Goal: Check status: Check status

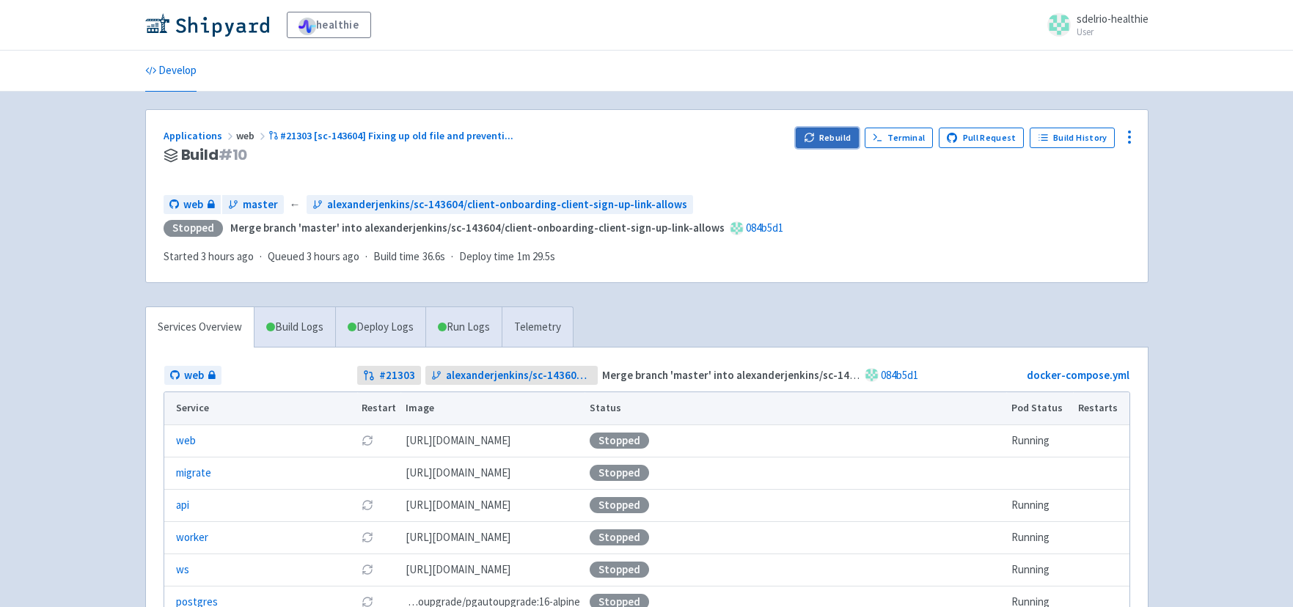
click at [832, 133] on button "Rebuild" at bounding box center [827, 138] width 63 height 21
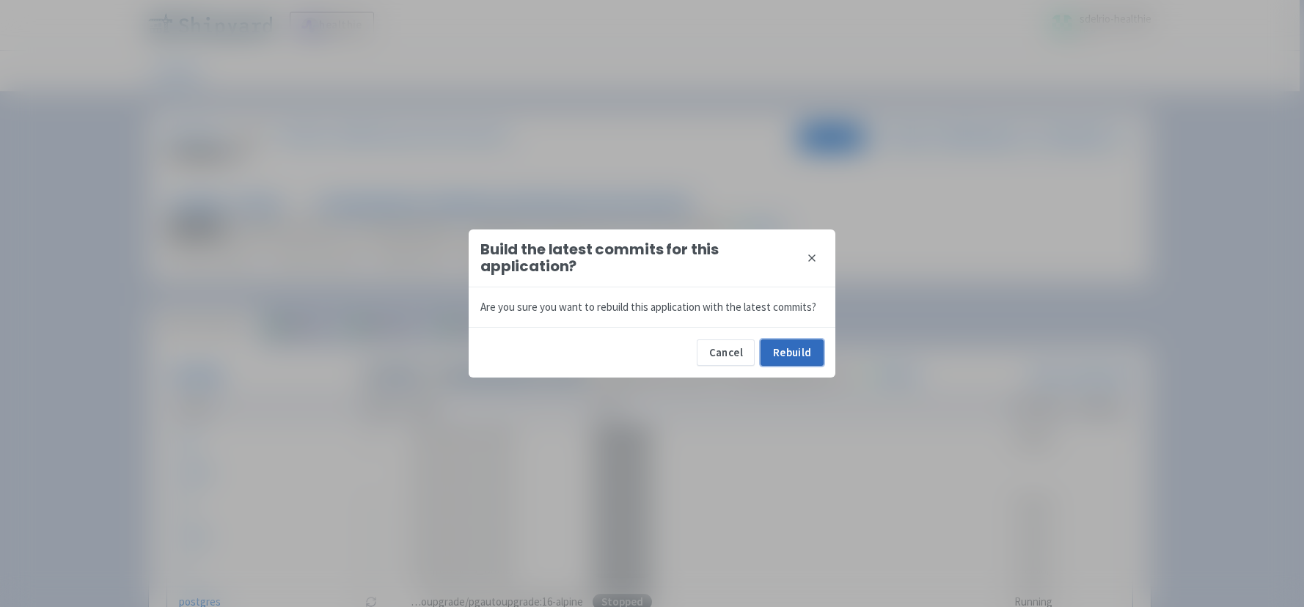
click at [798, 350] on button "Rebuild" at bounding box center [792, 353] width 63 height 26
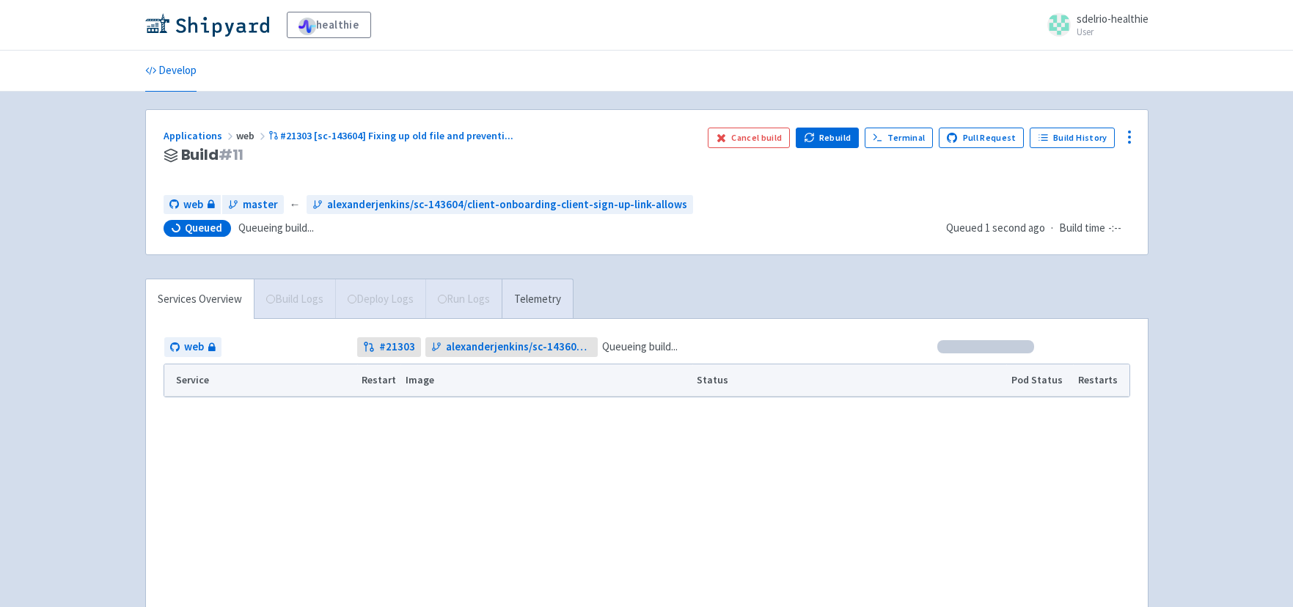
click at [112, 312] on div "healthie sdelrio-healthie User Profile Sign out Develop" at bounding box center [646, 324] width 1293 height 648
click at [98, 334] on div "healthie sdelrio-healthie User Profile Sign out Develop" at bounding box center [646, 324] width 1293 height 648
click at [89, 249] on div "healthie sdelrio-healthie User Profile Sign out Develop" at bounding box center [646, 324] width 1293 height 648
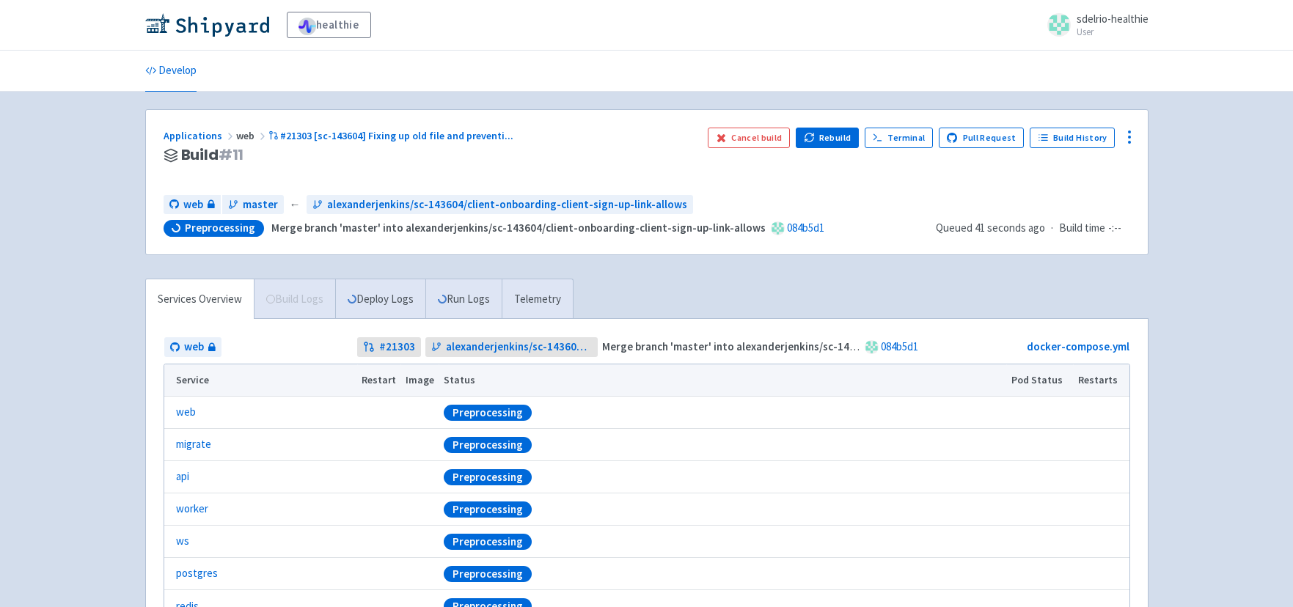
click at [93, 453] on div "healthie sdelrio-healthie User Profile Sign out Develop" at bounding box center [646, 347] width 1293 height 695
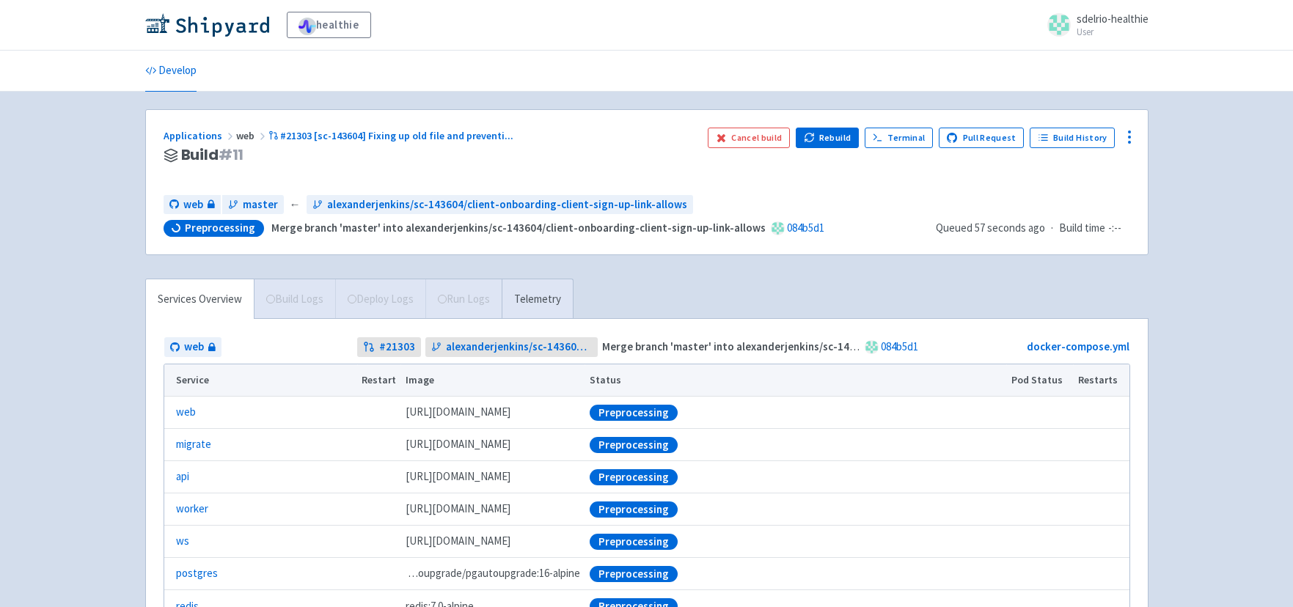
click at [110, 332] on div "healthie sdelrio-healthie User Profile Sign out Develop" at bounding box center [646, 347] width 1293 height 695
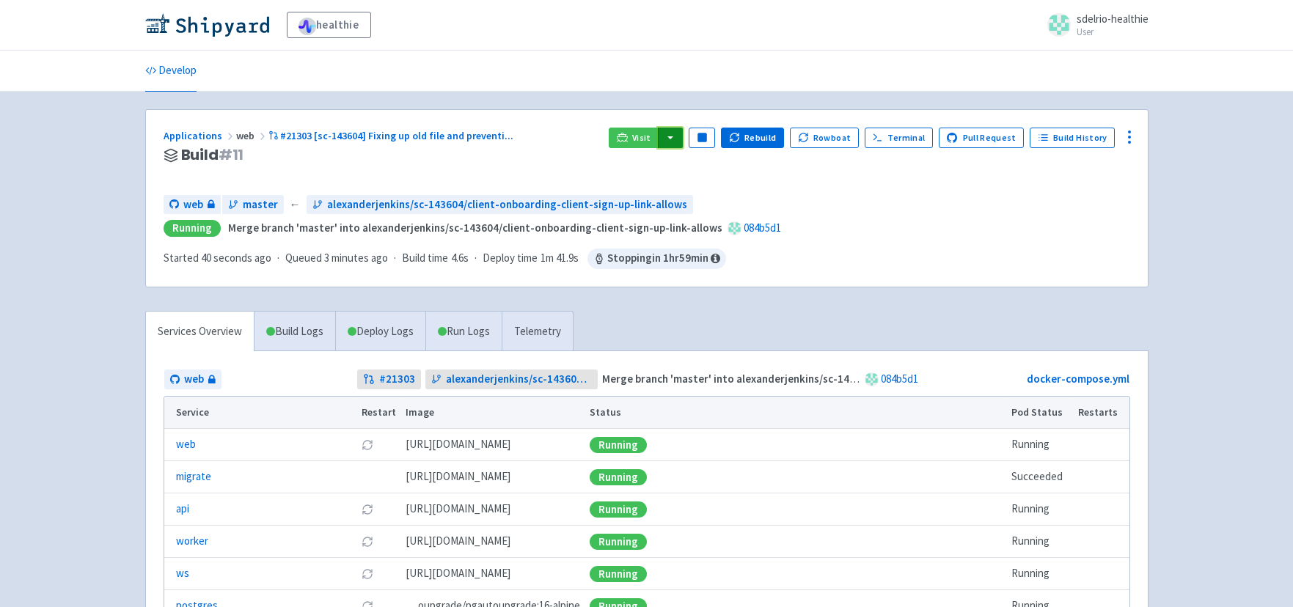
click at [683, 136] on button "button" at bounding box center [670, 138] width 25 height 21
click at [704, 181] on link "web (web)" at bounding box center [699, 189] width 84 height 23
